Goal: Navigation & Orientation: Find specific page/section

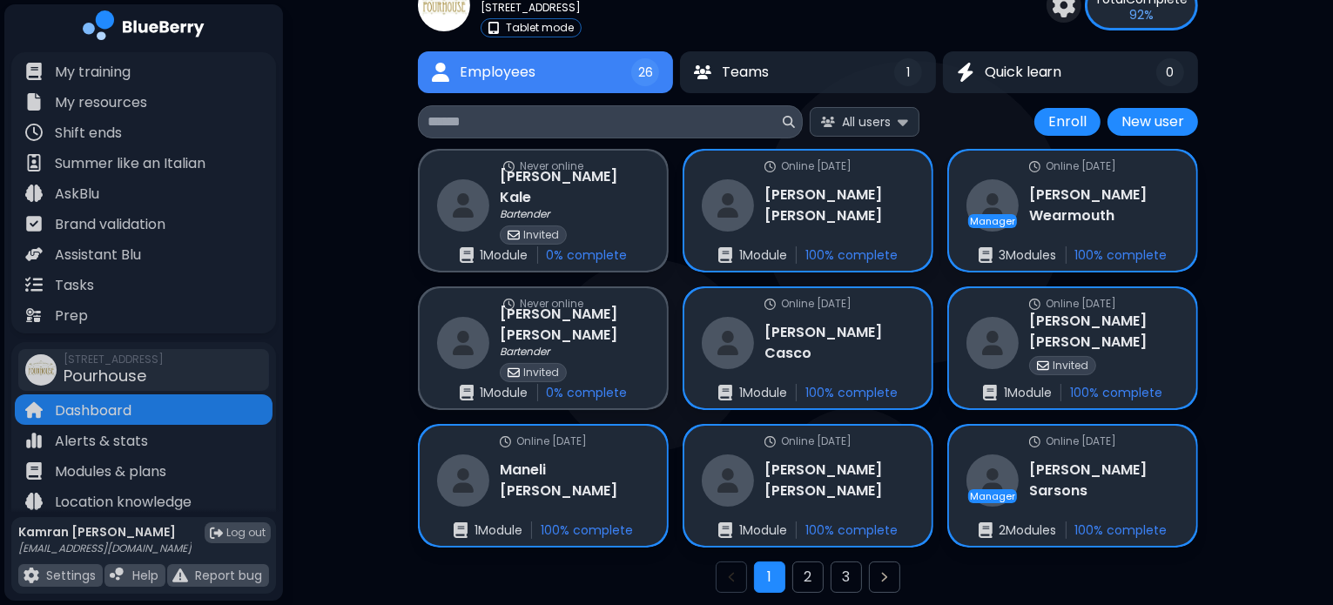
scroll to position [86, 0]
click at [810, 571] on button "2" at bounding box center [807, 577] width 31 height 31
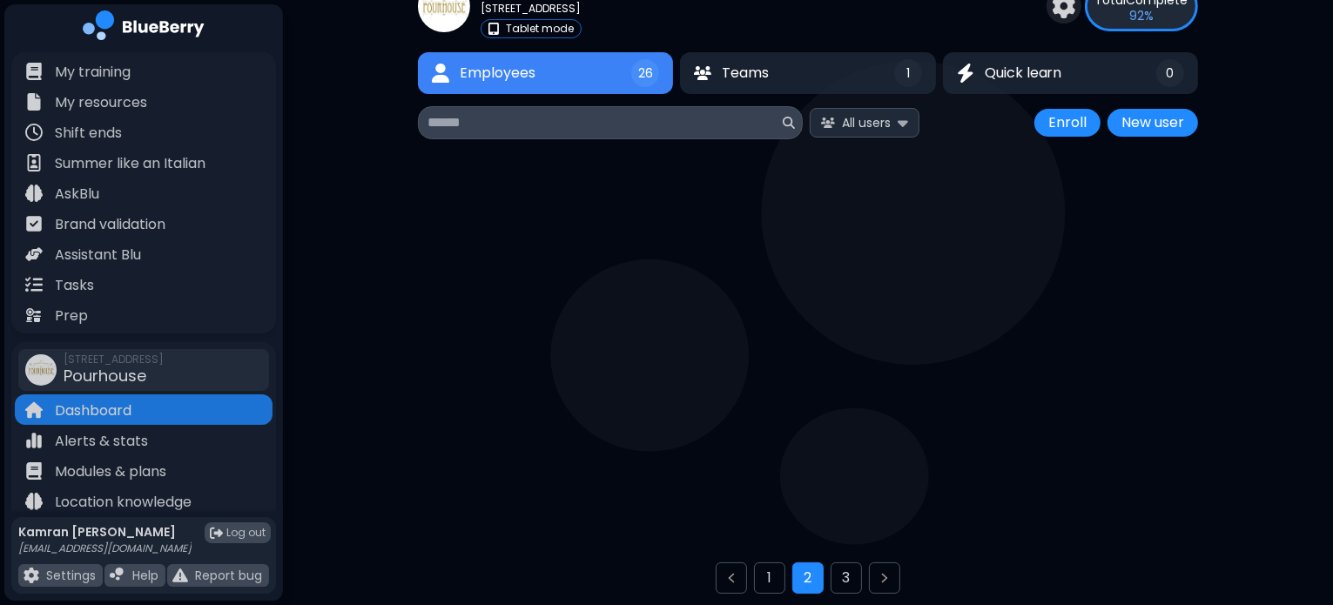
scroll to position [45, 0]
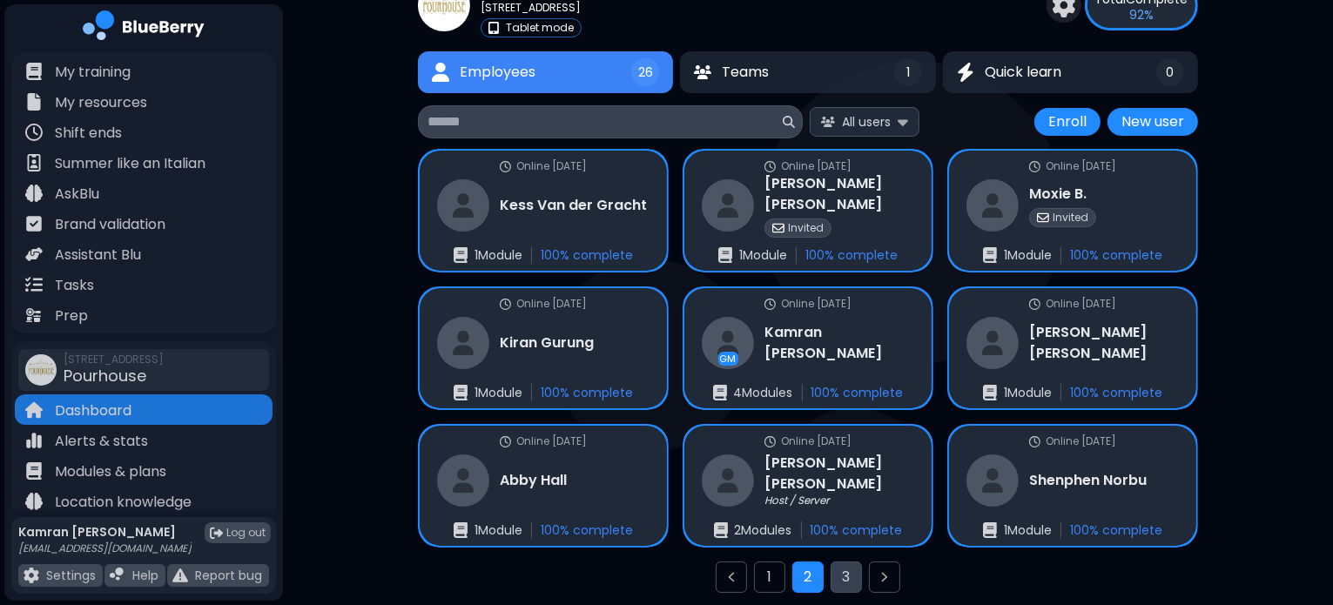
click at [859, 576] on button "3" at bounding box center [845, 576] width 31 height 31
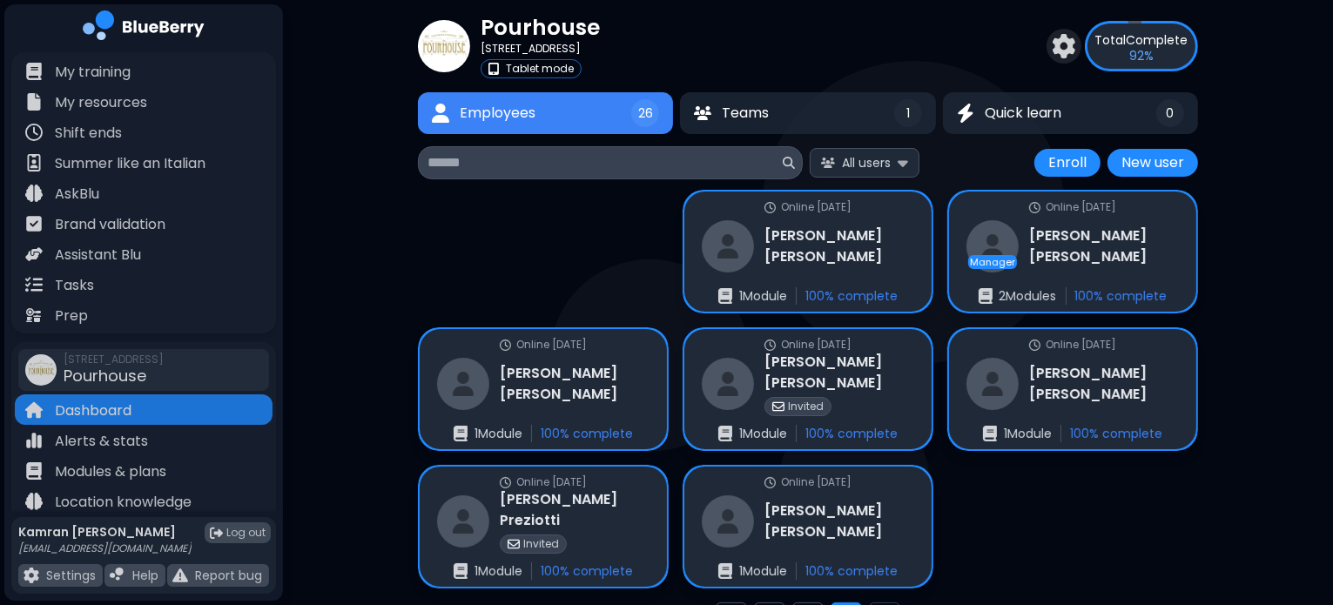
scroll to position [45, 0]
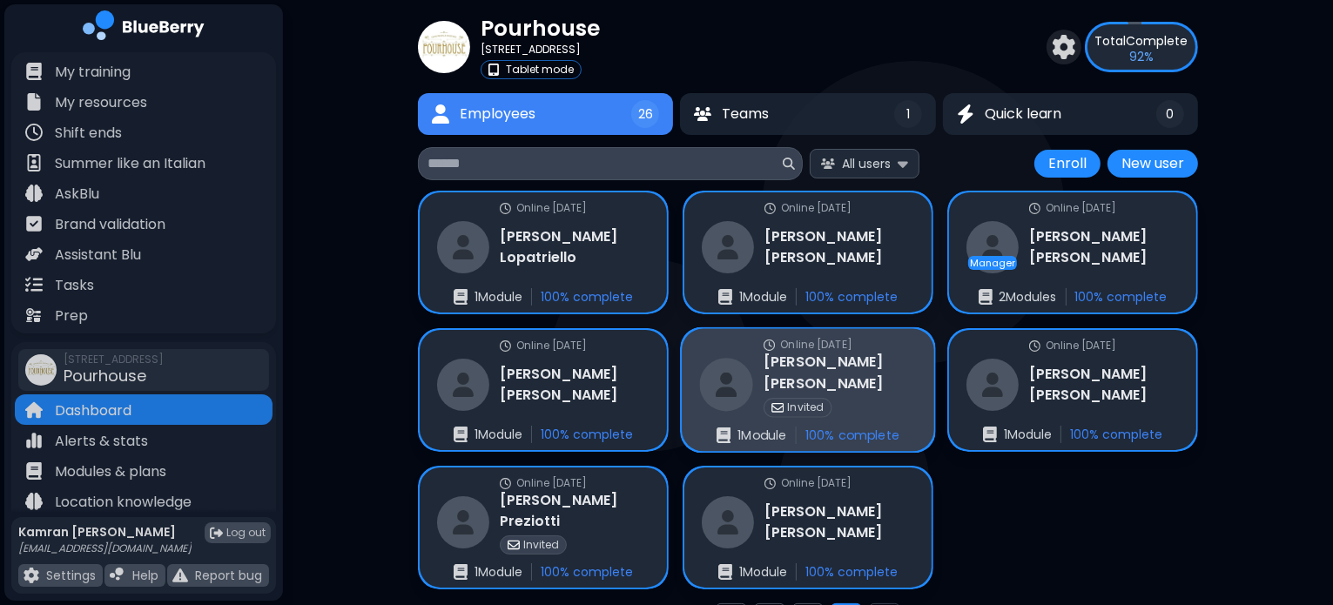
click at [877, 402] on div "Invited" at bounding box center [839, 407] width 152 height 19
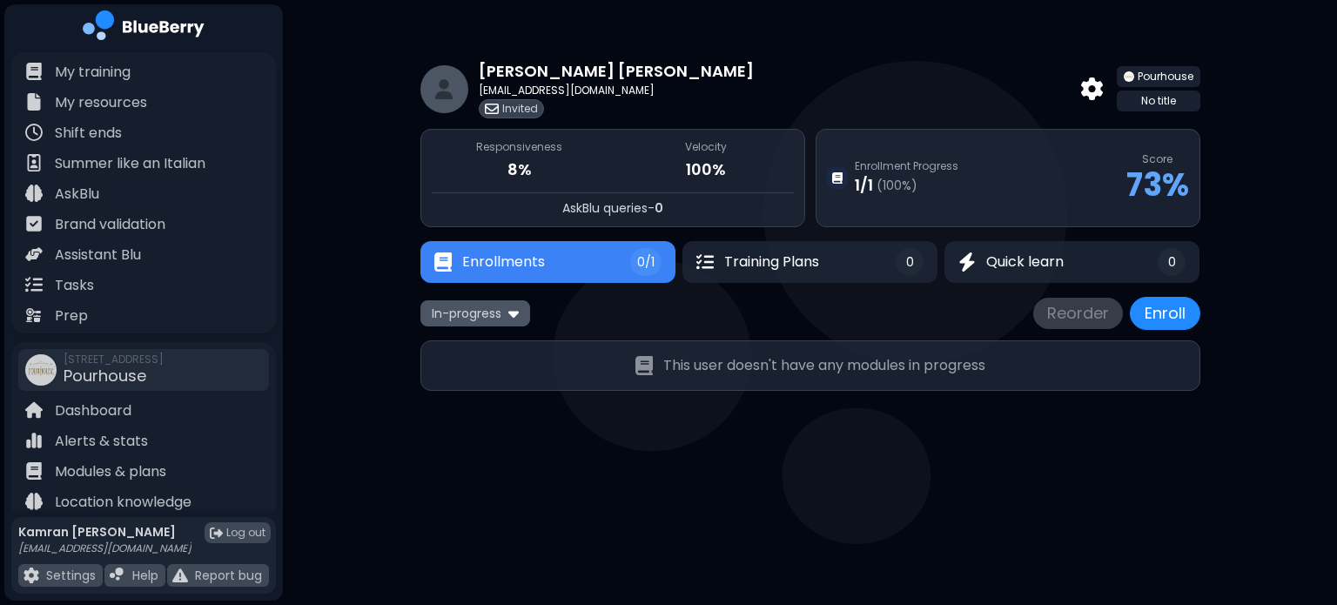
click at [487, 316] on span "In-progress" at bounding box center [467, 314] width 70 height 16
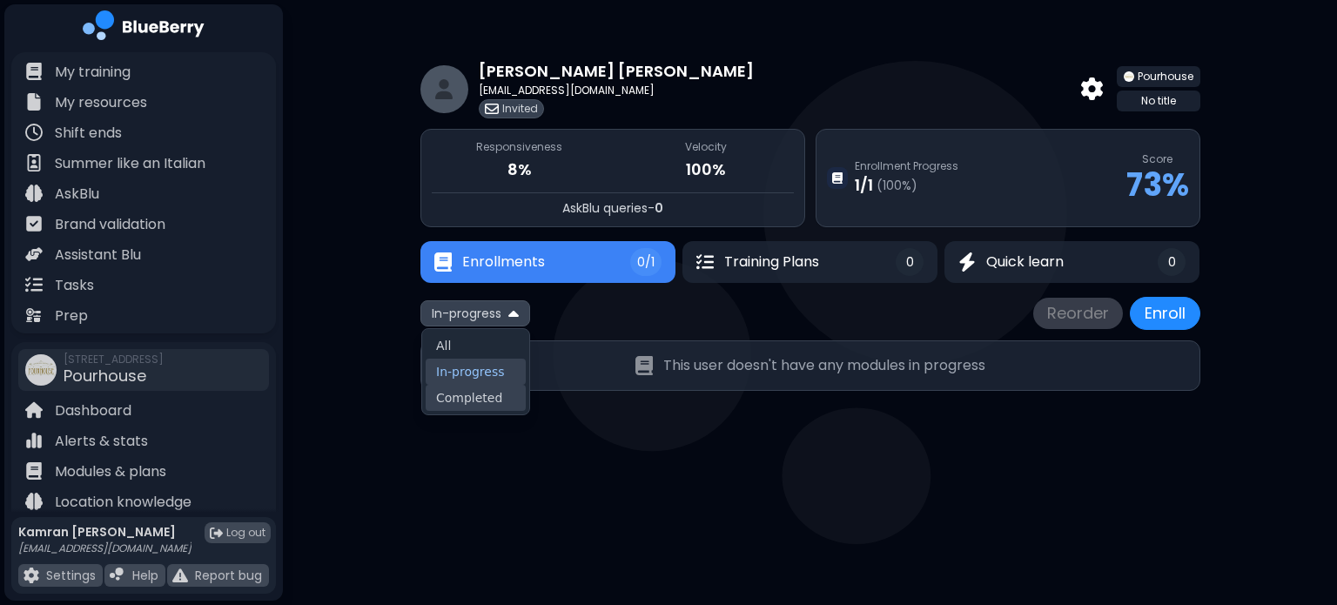
click at [472, 402] on button "Completed" at bounding box center [476, 398] width 100 height 26
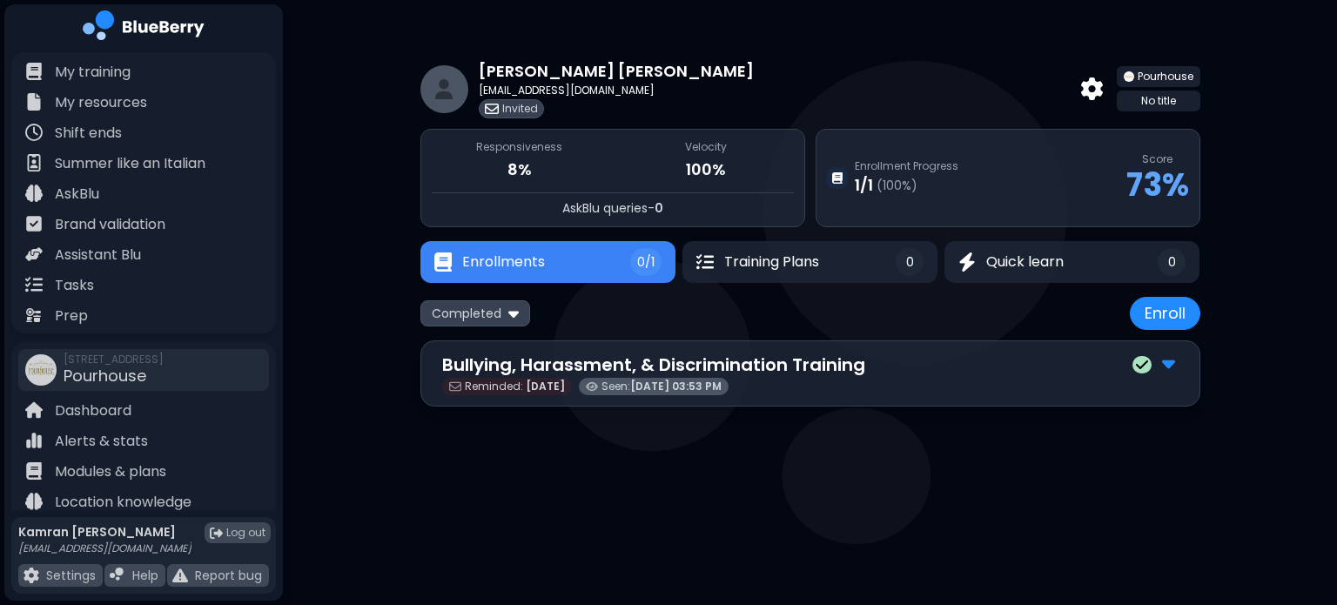
click at [1071, 346] on div "Bullying, Harassment, & Discrimination Training Reminded: [DATE] Seen: [DATE] 0…" at bounding box center [810, 373] width 780 height 66
click at [1093, 367] on div "Bullying, Harassment, & Discrimination Training" at bounding box center [810, 365] width 736 height 26
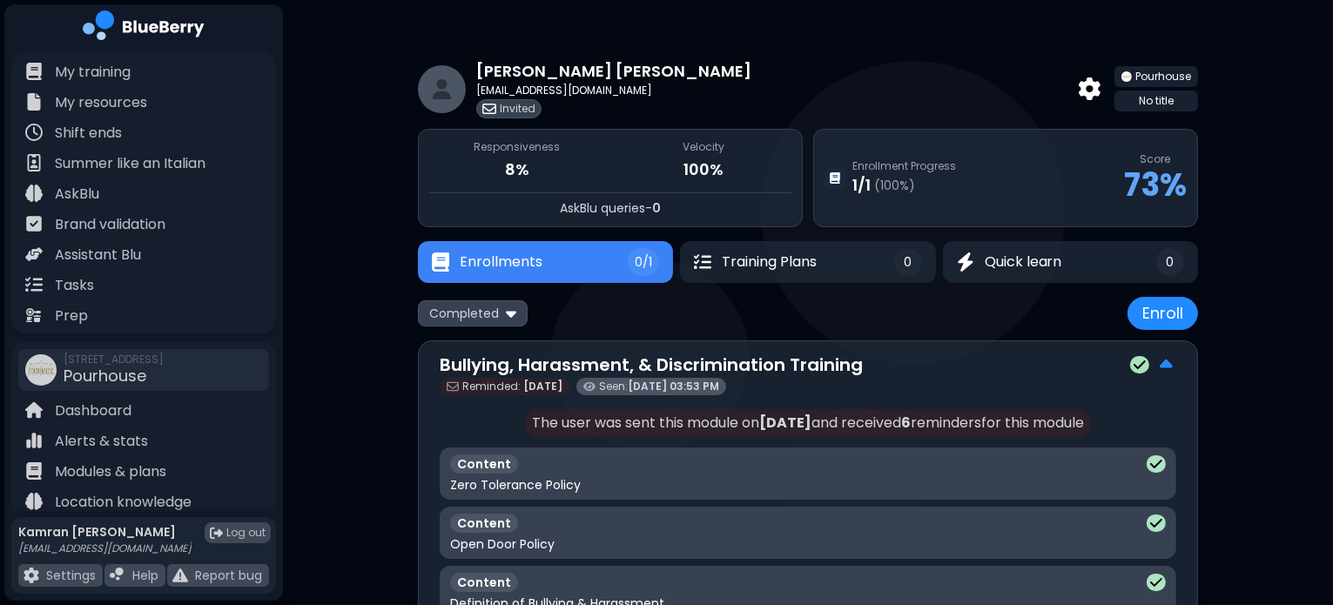
click at [1038, 378] on div "Reminded: [DATE] Seen: [DATE] 03:53 PM" at bounding box center [808, 386] width 736 height 17
click at [999, 366] on div "Bullying, Harassment, & Discrimination Training" at bounding box center [808, 365] width 736 height 26
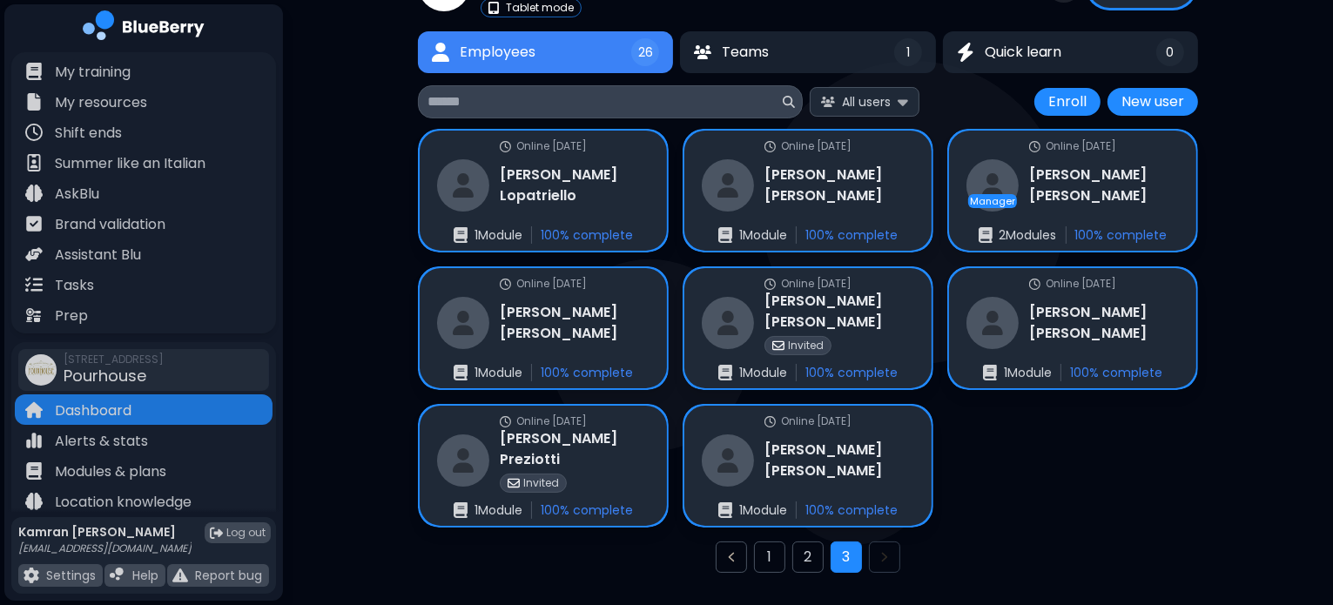
scroll to position [108, 0]
click at [804, 556] on button "2" at bounding box center [807, 556] width 31 height 31
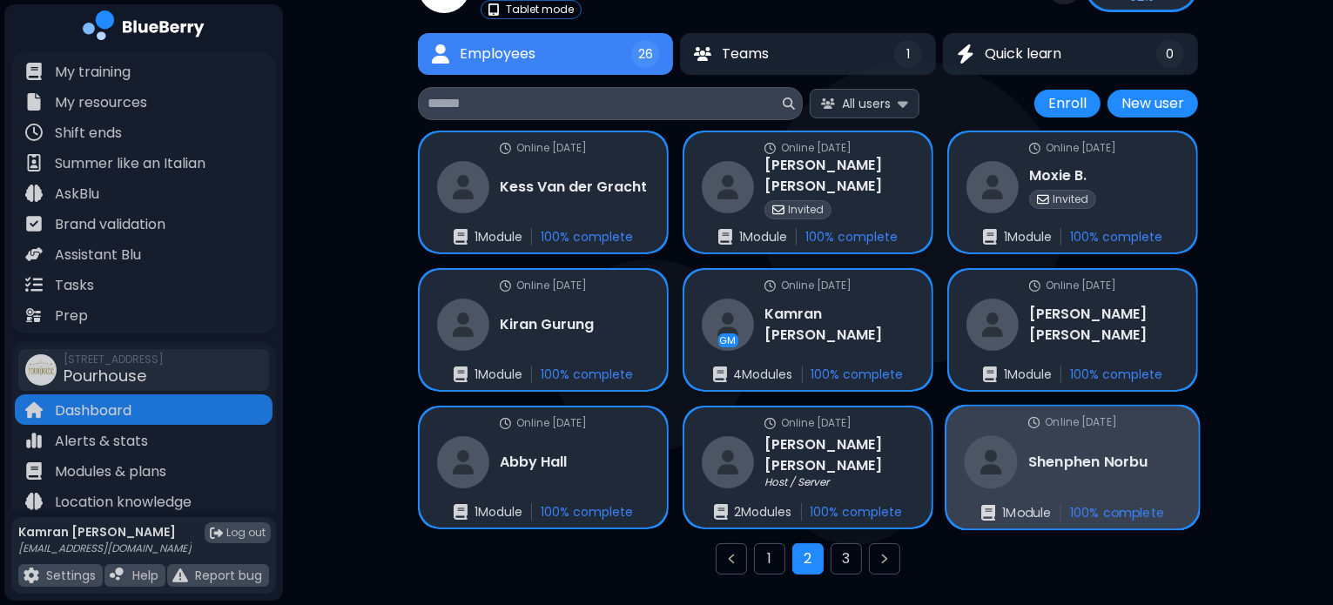
scroll to position [115, 0]
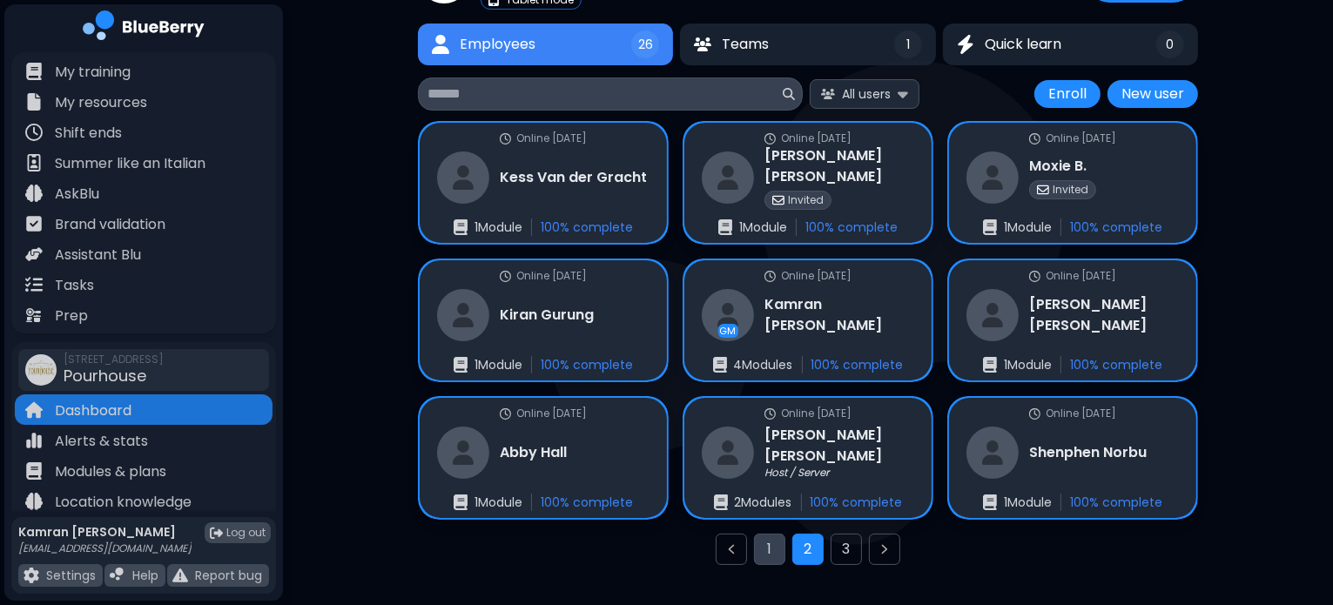
click at [763, 546] on button "1" at bounding box center [769, 549] width 31 height 31
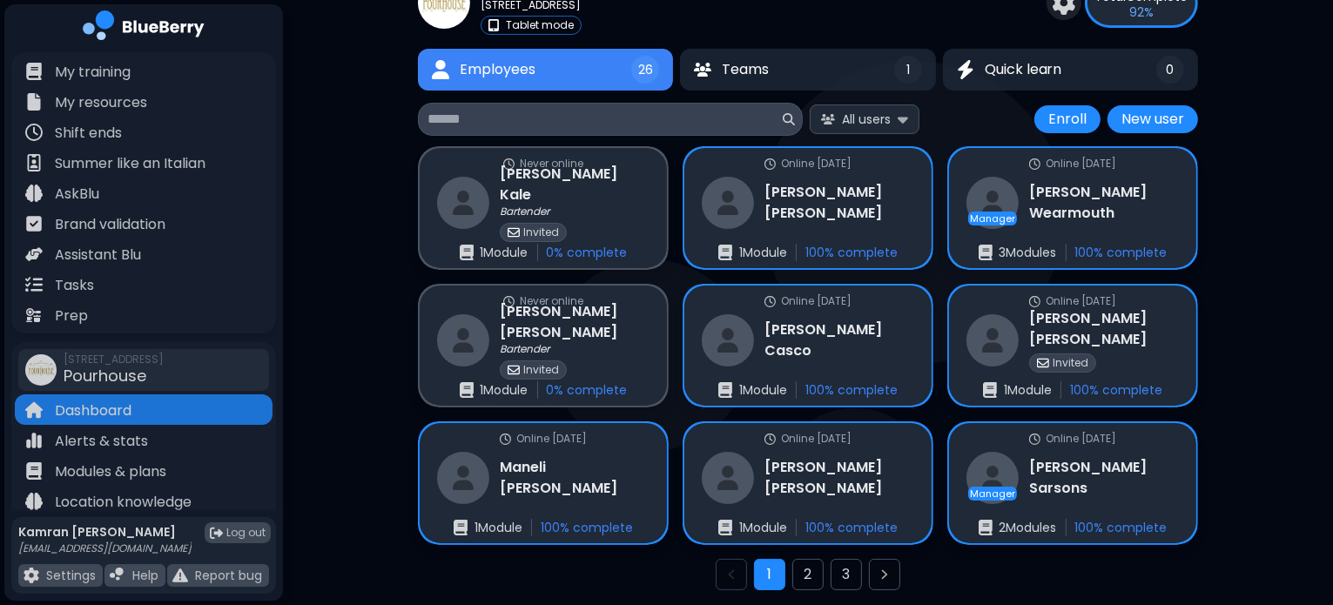
scroll to position [118, 0]
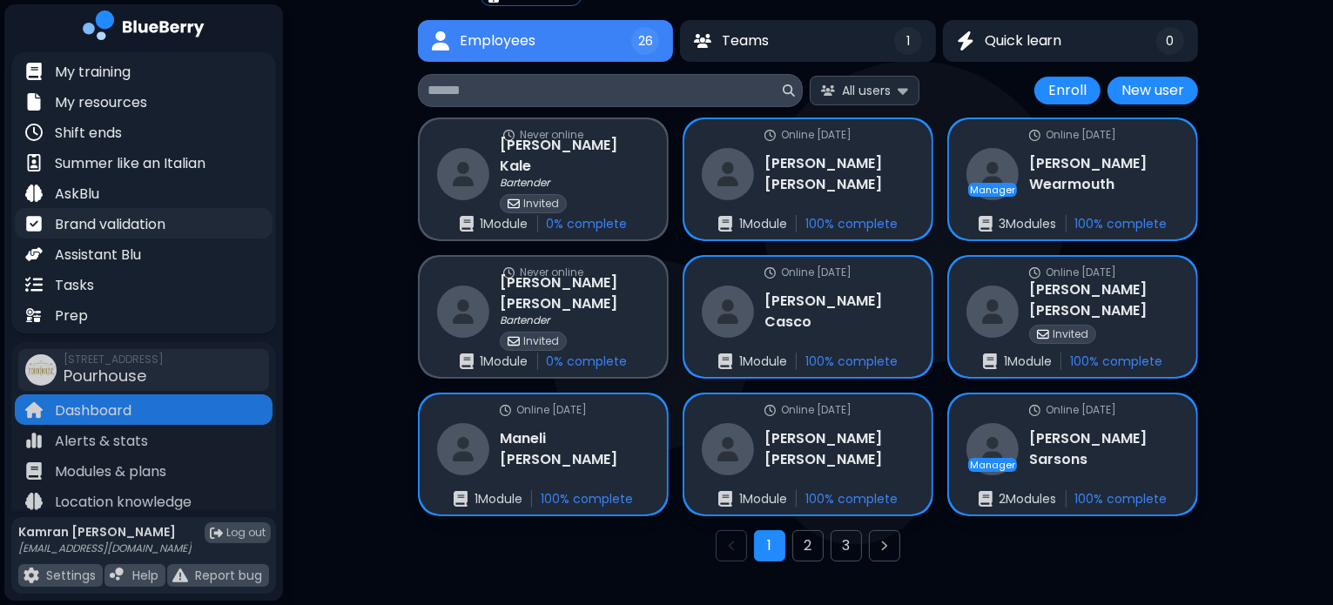
click at [115, 223] on p "Brand validation" at bounding box center [110, 224] width 111 height 21
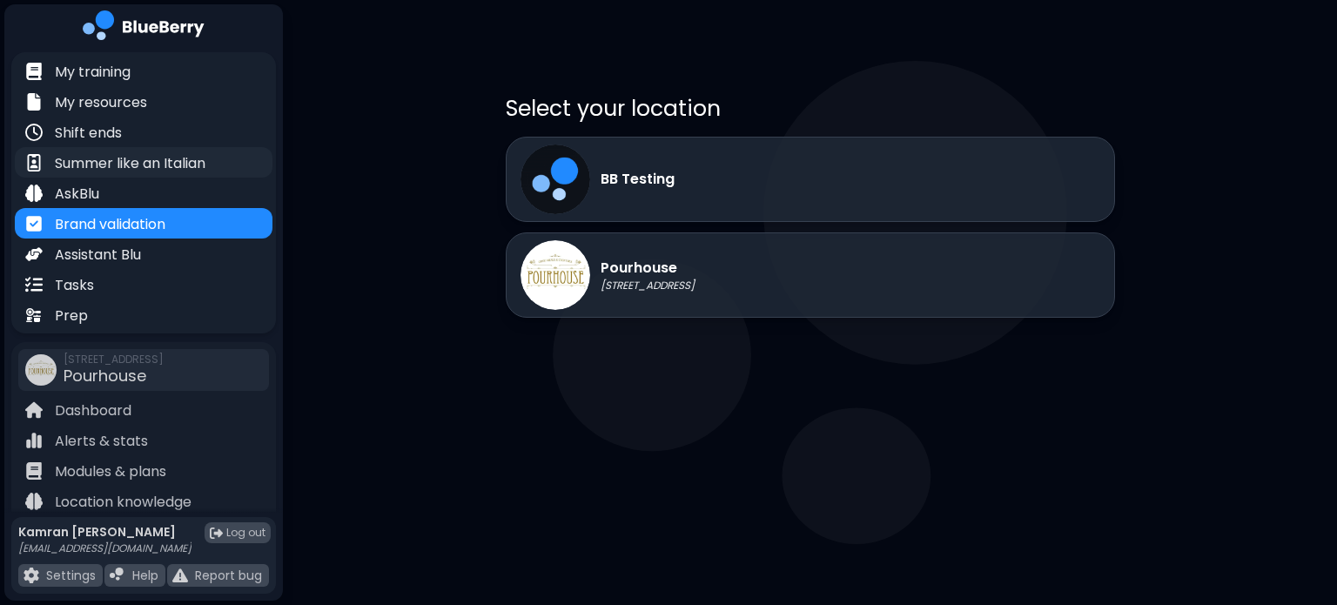
click at [105, 167] on p "Summer like an Italian" at bounding box center [130, 163] width 151 height 21
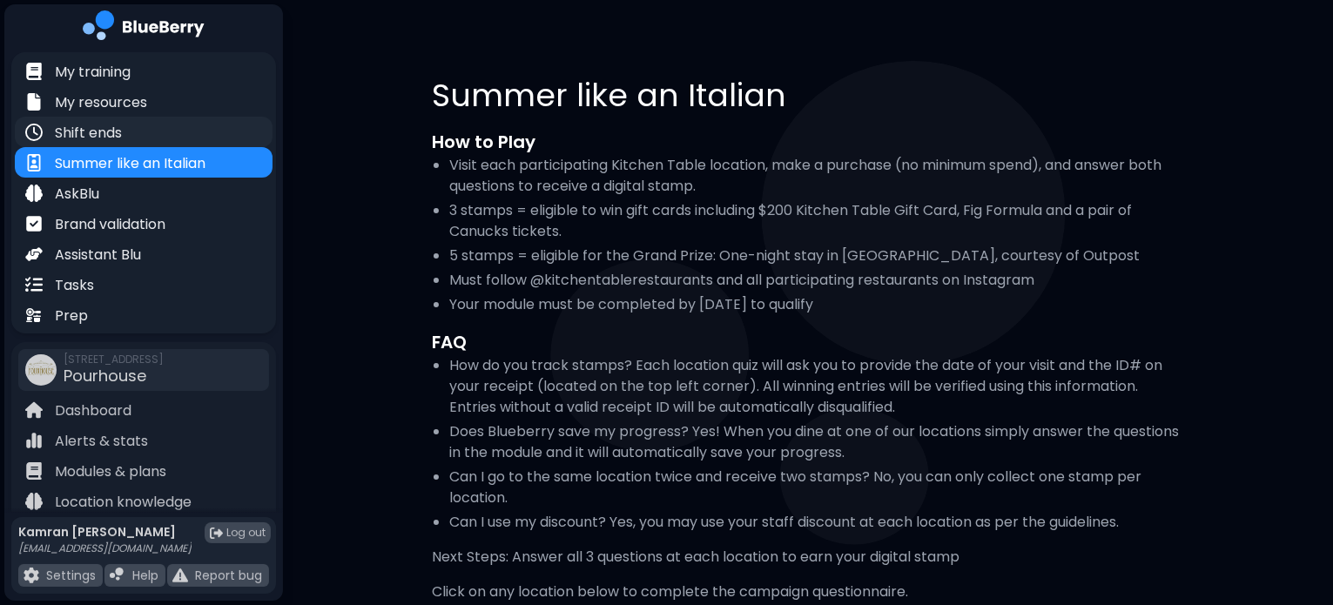
click at [111, 129] on p "Shift ends" at bounding box center [88, 133] width 67 height 21
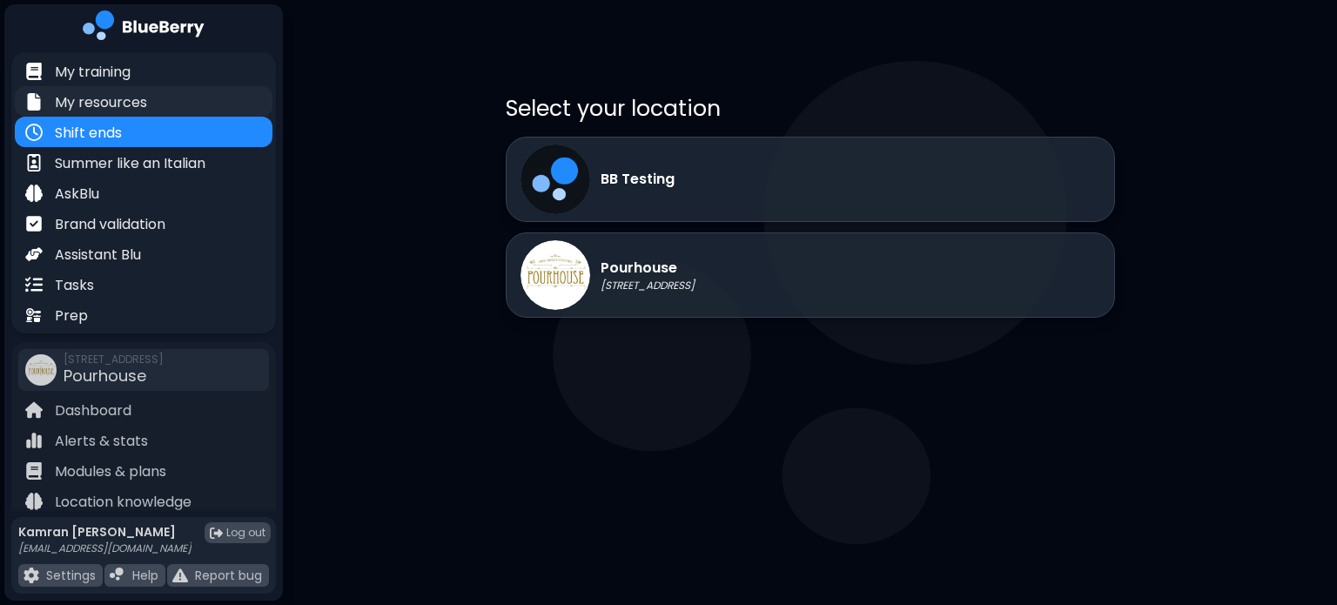
click at [136, 91] on div "My resources" at bounding box center [86, 101] width 122 height 20
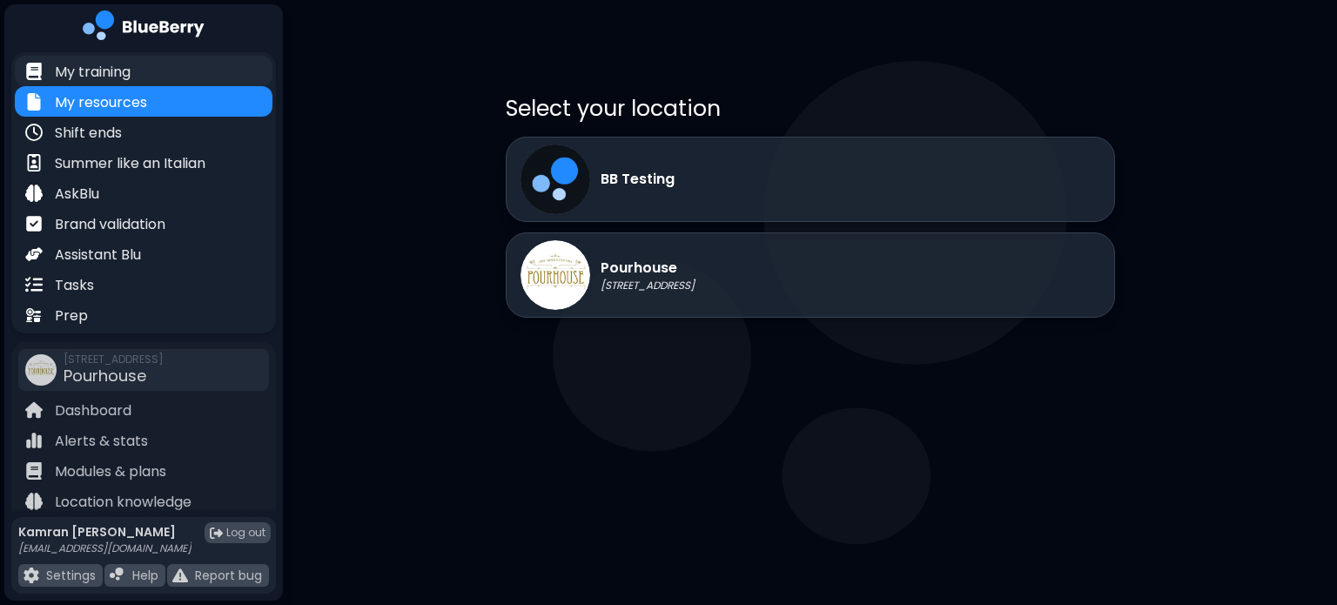
click at [122, 71] on p "My training" at bounding box center [93, 72] width 76 height 21
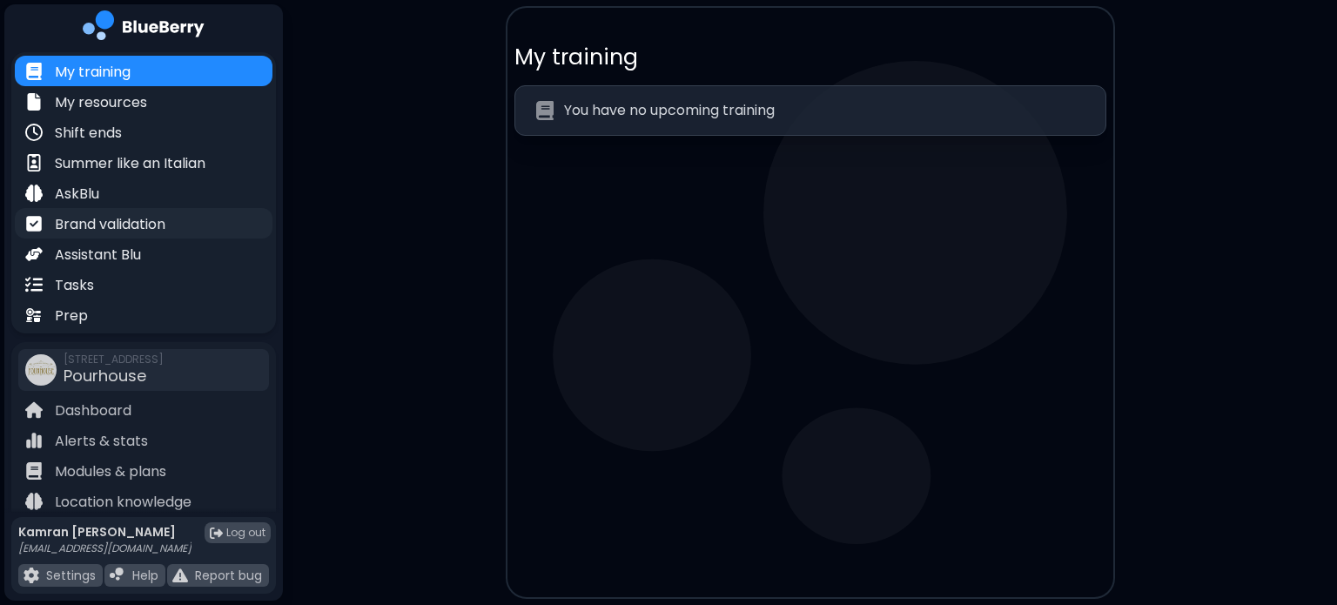
drag, startPoint x: 122, startPoint y: 71, endPoint x: 147, endPoint y: 217, distance: 147.5
click at [147, 217] on div "My training My resources Shift ends Summer like an Italian AskBlu Brand validat…" at bounding box center [143, 192] width 265 height 281
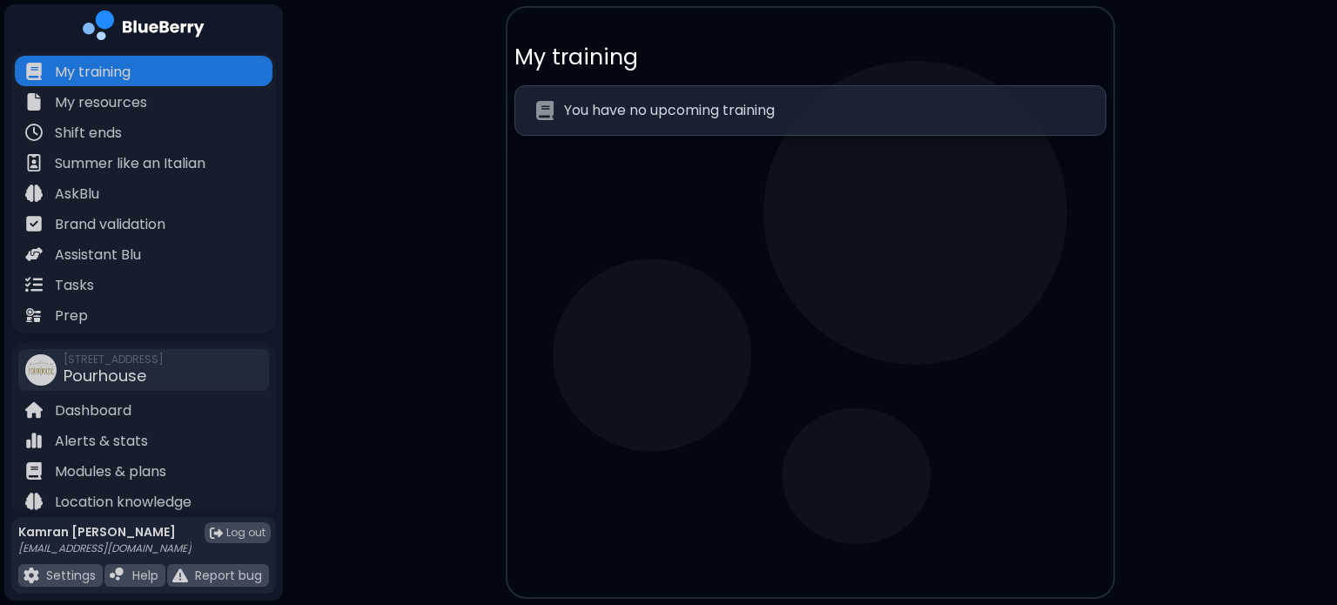
click at [352, 248] on main "My training You have no upcoming training" at bounding box center [668, 302] width 1337 height 605
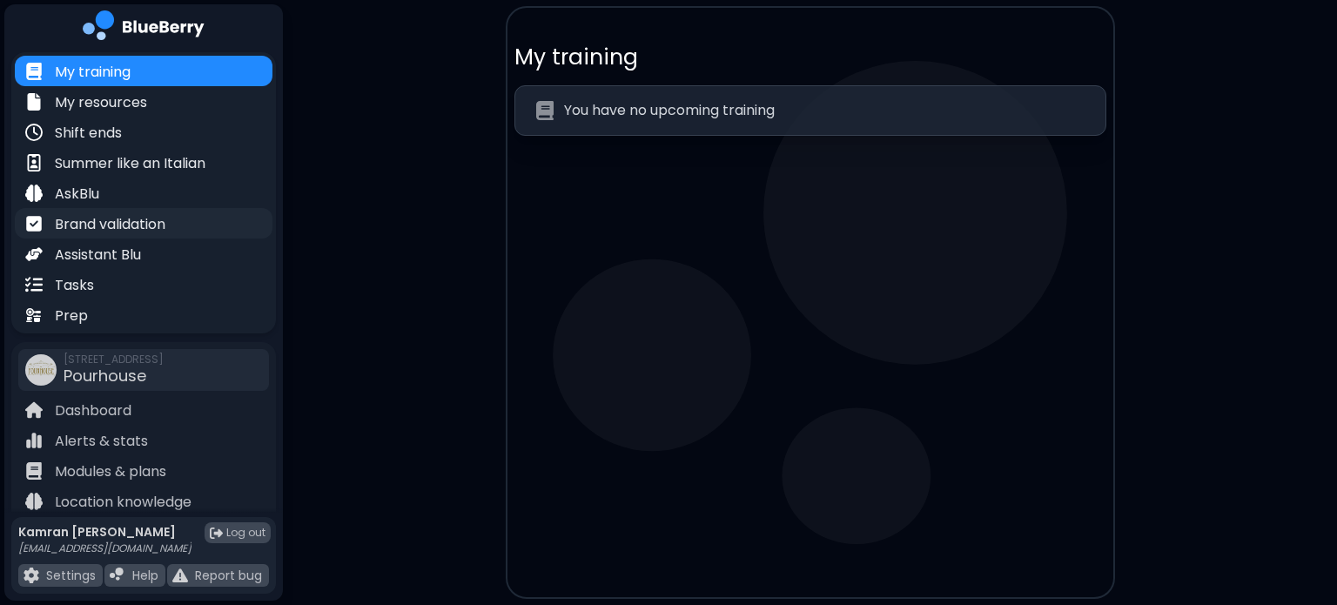
click at [138, 229] on p "Brand validation" at bounding box center [110, 224] width 111 height 21
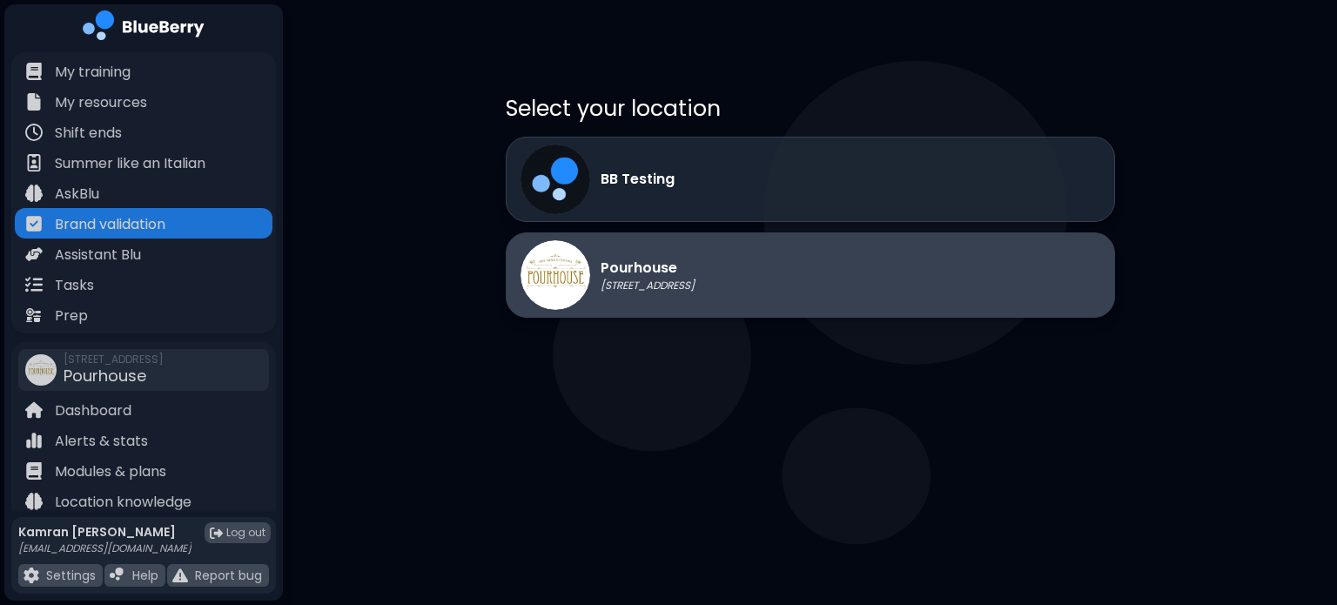
click at [781, 275] on div "Pourhouse [STREET_ADDRESS]" at bounding box center [810, 274] width 609 height 85
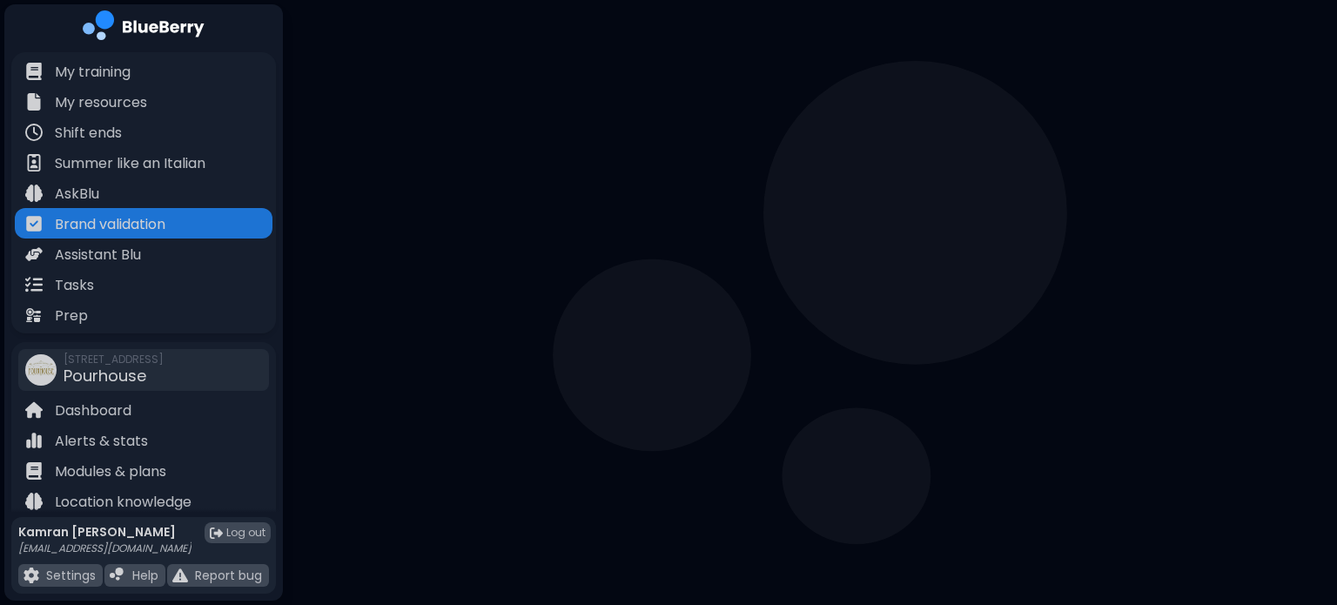
click at [781, 275] on textarea "Paste your content below to check if it aligns with your brand guidelines." at bounding box center [811, 301] width 716 height 190
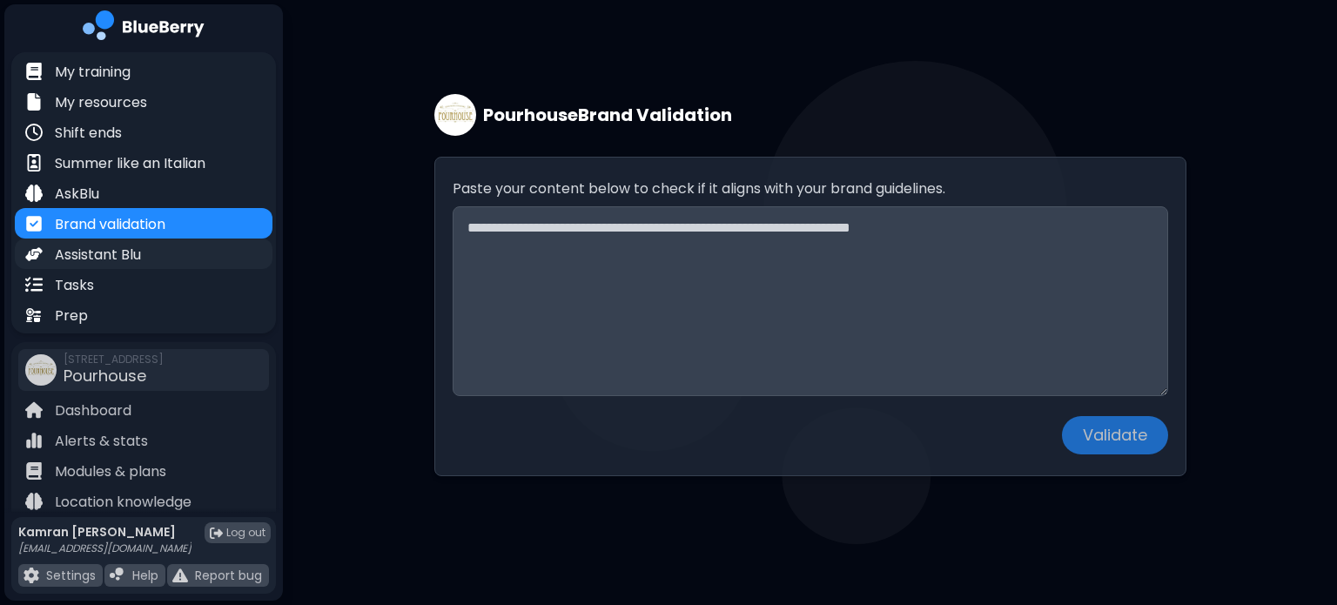
click at [138, 251] on p "Assistant Blu" at bounding box center [98, 255] width 86 height 21
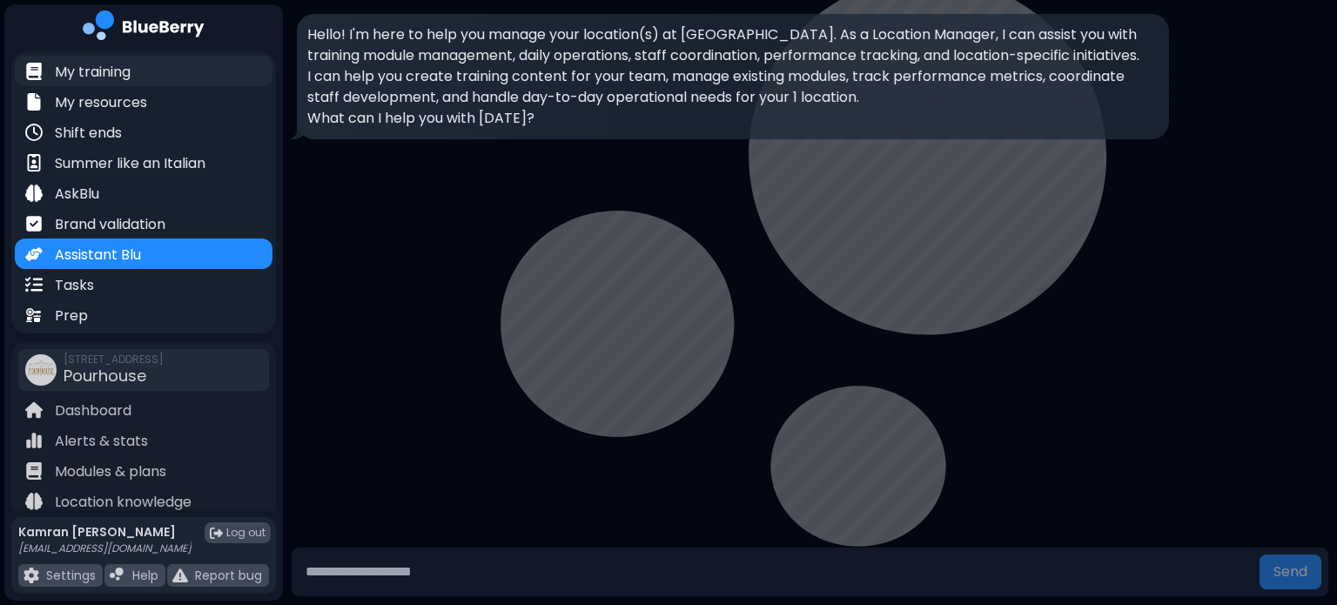
click at [85, 82] on p "My training" at bounding box center [93, 72] width 76 height 21
